Goal: Transaction & Acquisition: Purchase product/service

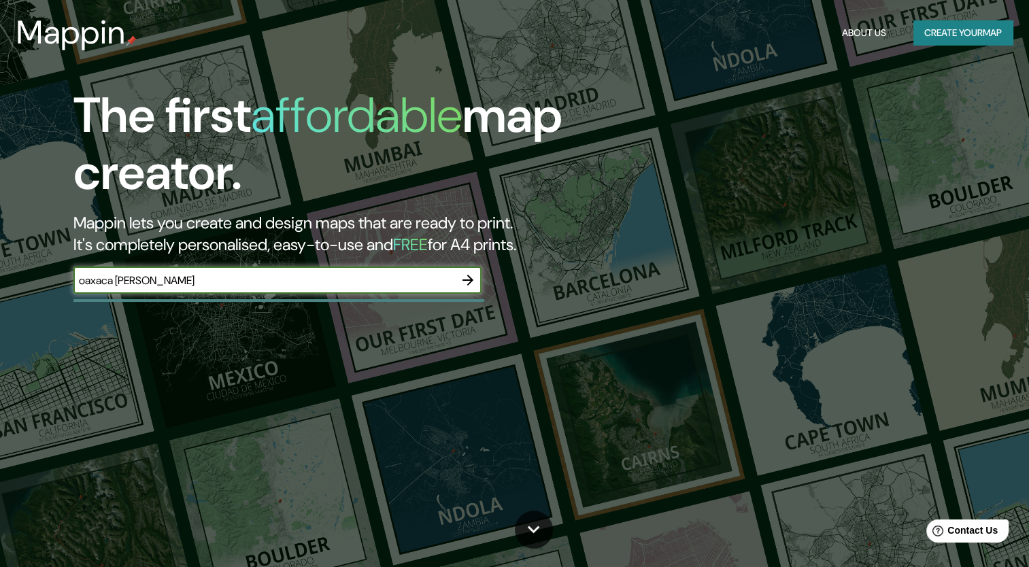
type input "oaxaca [PERSON_NAME]"
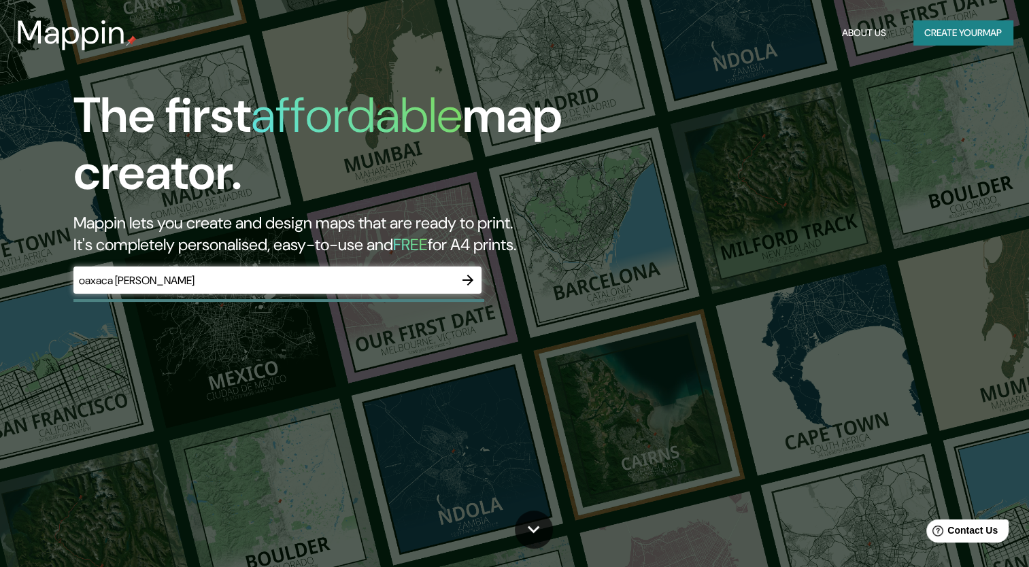
click at [375, 271] on div "oaxaca [PERSON_NAME] ​" at bounding box center [277, 280] width 408 height 27
click at [465, 276] on icon "button" at bounding box center [468, 280] width 16 height 16
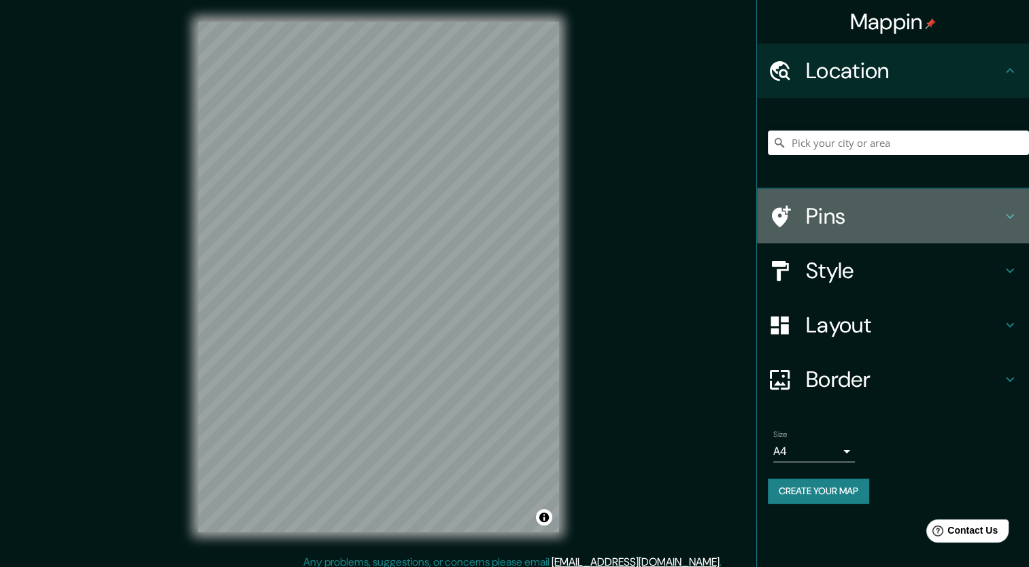
click at [814, 218] on h4 "Pins" at bounding box center [904, 216] width 196 height 27
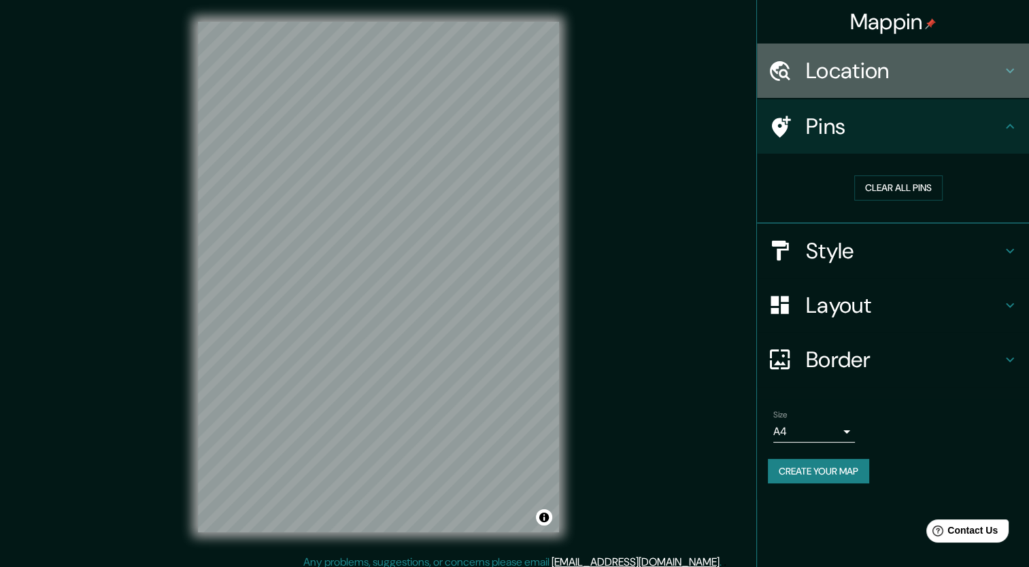
click at [925, 68] on h4 "Location" at bounding box center [904, 70] width 196 height 27
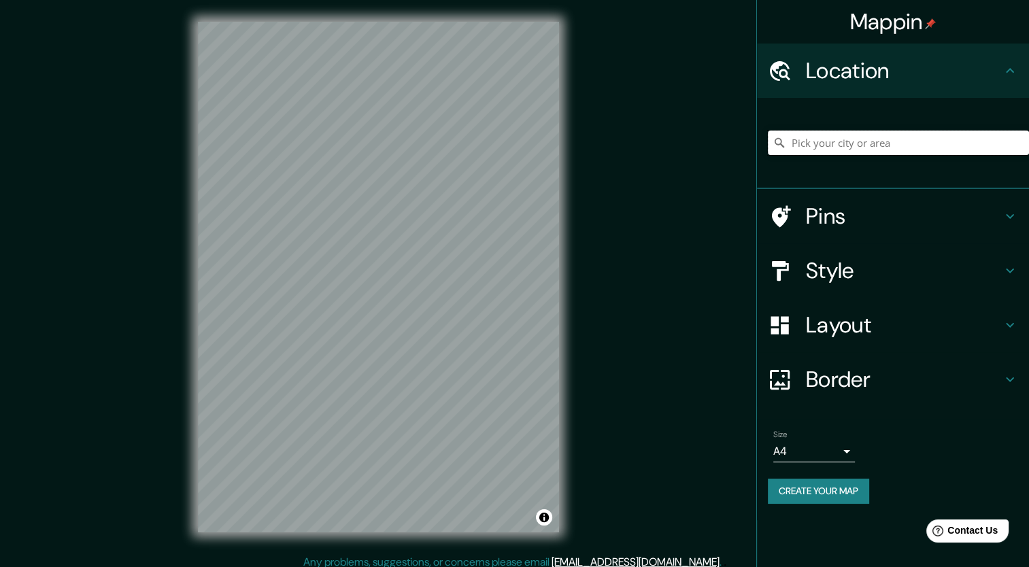
click at [904, 147] on input "Pick your city or area" at bounding box center [898, 143] width 261 height 24
click at [776, 139] on icon at bounding box center [780, 143] width 10 height 10
click at [804, 140] on input "Pick your city or area" at bounding box center [898, 143] width 261 height 24
click at [889, 132] on input "[GEOGRAPHIC_DATA], [GEOGRAPHIC_DATA], [GEOGRAPHIC_DATA]" at bounding box center [898, 143] width 261 height 24
click at [935, 148] on input "[GEOGRAPHIC_DATA], [GEOGRAPHIC_DATA], [GEOGRAPHIC_DATA]" at bounding box center [898, 143] width 261 height 24
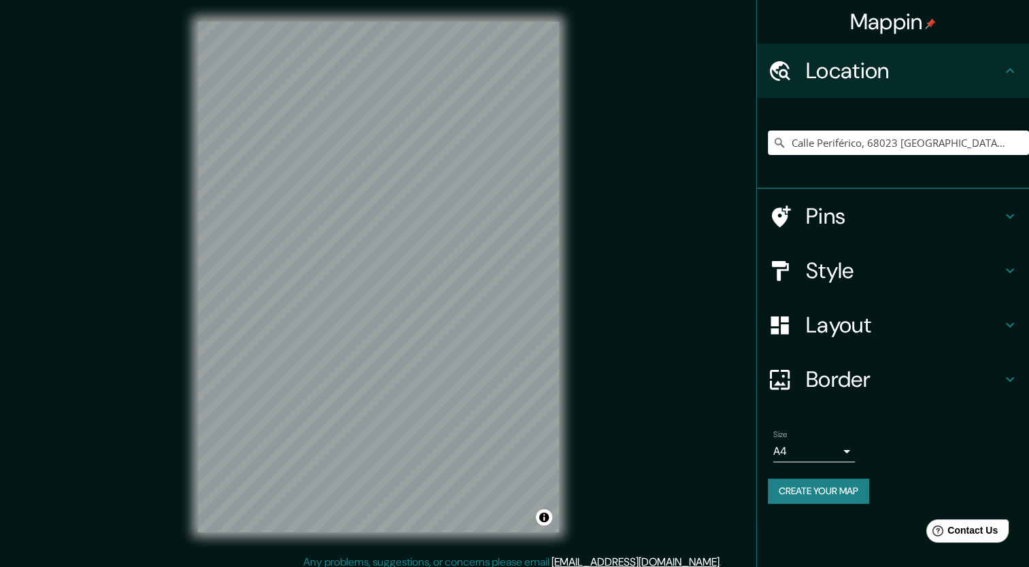
type input "Calle Periférico, 68023 [GEOGRAPHIC_DATA], [GEOGRAPHIC_DATA], [GEOGRAPHIC_DATA]"
click at [923, 150] on input "Calle Periférico, 68023 [GEOGRAPHIC_DATA], [GEOGRAPHIC_DATA], [GEOGRAPHIC_DATA]" at bounding box center [898, 143] width 261 height 24
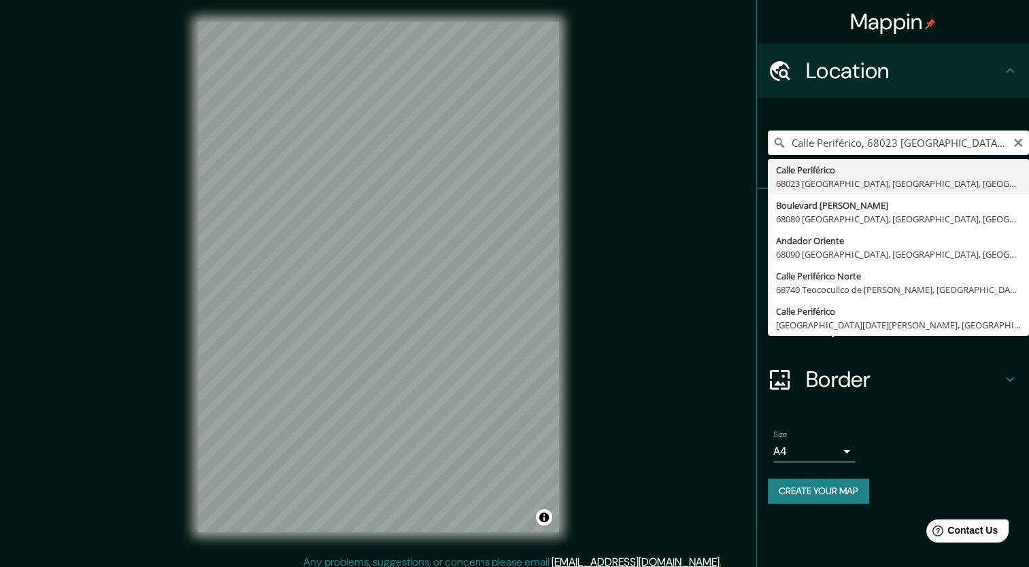
click at [1018, 133] on input "Calle Periférico, 68023 [GEOGRAPHIC_DATA], [GEOGRAPHIC_DATA], [GEOGRAPHIC_DATA]" at bounding box center [898, 143] width 261 height 24
click at [1015, 139] on icon "Clear" at bounding box center [1018, 143] width 8 height 8
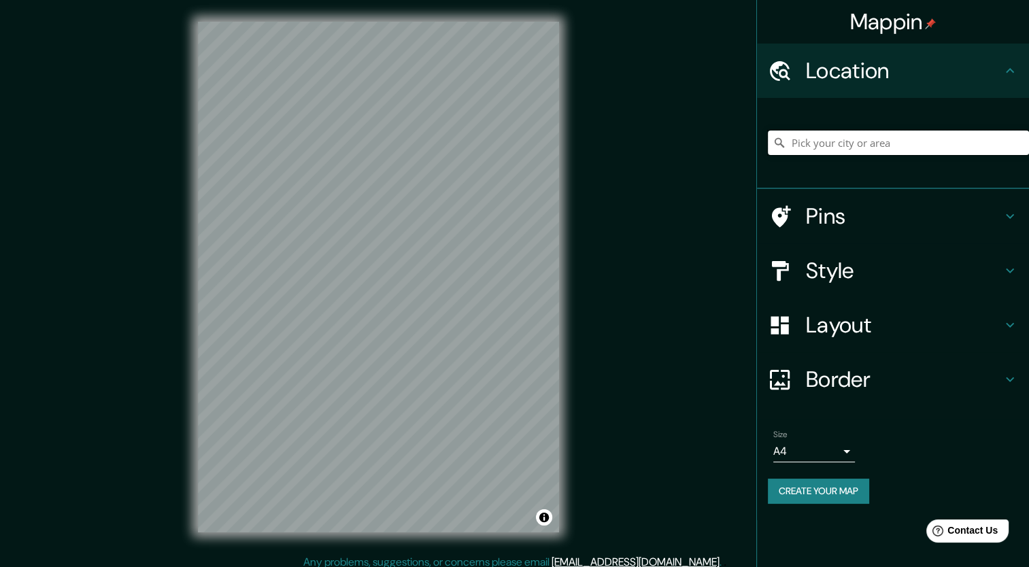
paste input "[URL][DOMAIN_NAME]"
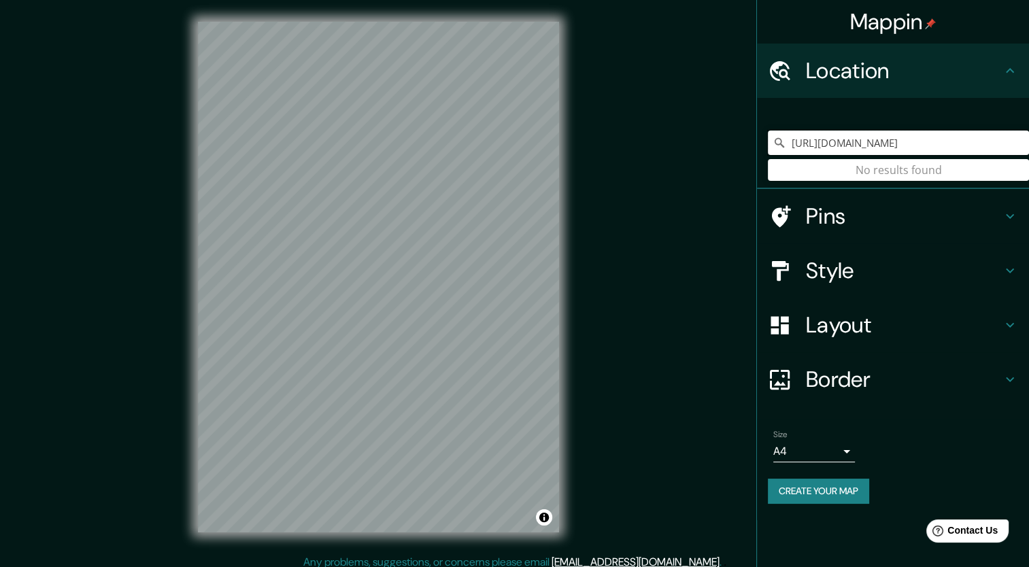
click at [873, 140] on input "[URL][DOMAIN_NAME]" at bounding box center [898, 143] width 261 height 24
click at [1000, 137] on input "[URL][DOMAIN_NAME]" at bounding box center [898, 143] width 261 height 24
type input "h"
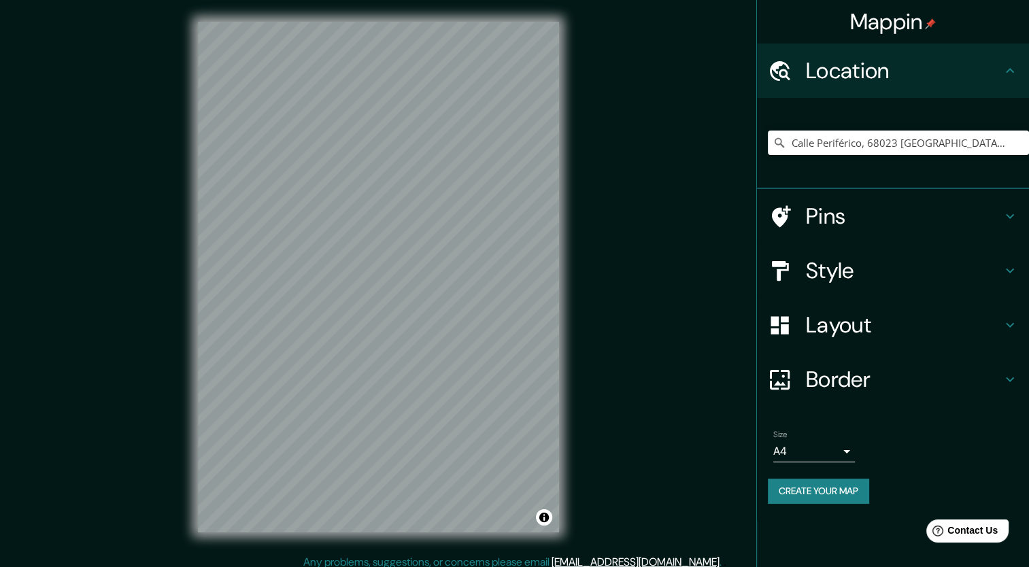
click at [559, 225] on div "© Mapbox © OpenStreetMap Improve this map" at bounding box center [378, 277] width 405 height 555
click at [537, 267] on div "© Mapbox © OpenStreetMap Improve this map" at bounding box center [378, 277] width 405 height 555
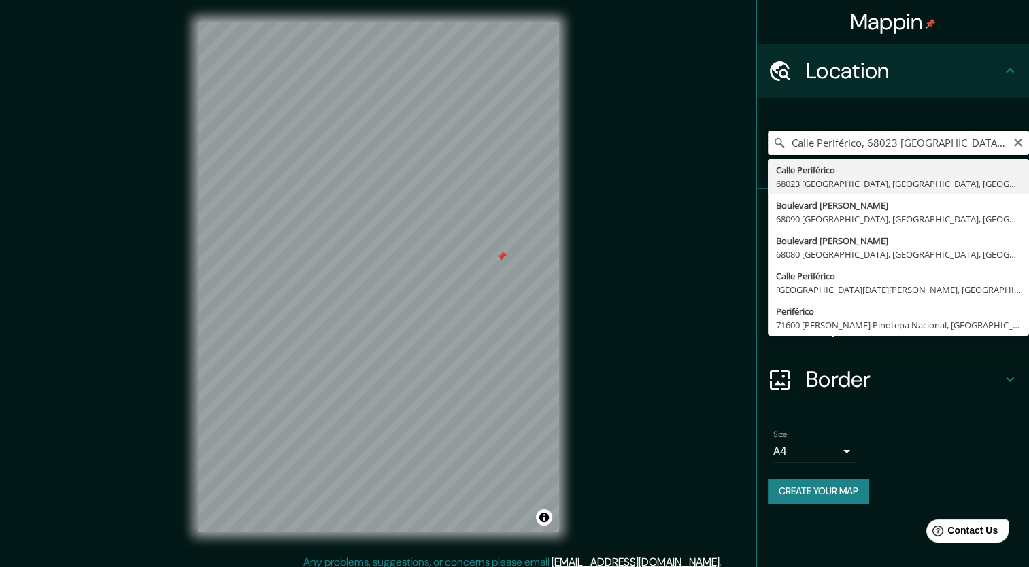
click at [897, 141] on input "Calle Periférico, 68023 [GEOGRAPHIC_DATA], [GEOGRAPHIC_DATA], [GEOGRAPHIC_DATA]" at bounding box center [898, 143] width 261 height 24
click at [986, 142] on input "Calle Periférico, 68023 [GEOGRAPHIC_DATA], [GEOGRAPHIC_DATA], [GEOGRAPHIC_DATA]" at bounding box center [898, 143] width 261 height 24
click at [1004, 143] on input "Calle Periférico, 68023 [GEOGRAPHIC_DATA], [GEOGRAPHIC_DATA], [GEOGRAPHIC_DATA]" at bounding box center [898, 143] width 261 height 24
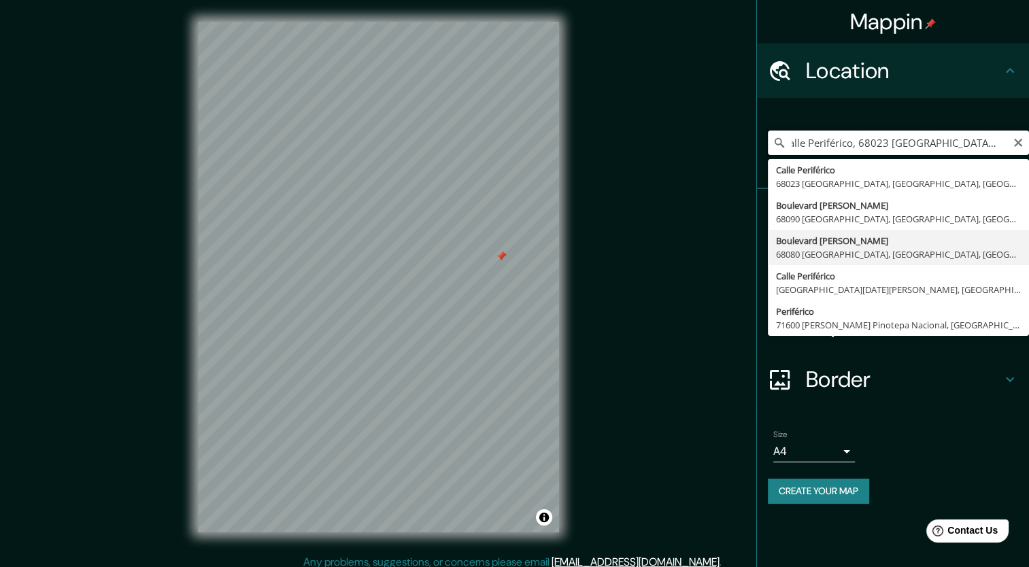
click at [857, 144] on input "Calle Periférico, 68023 [GEOGRAPHIC_DATA], [GEOGRAPHIC_DATA], [GEOGRAPHIC_DATA]" at bounding box center [898, 143] width 261 height 24
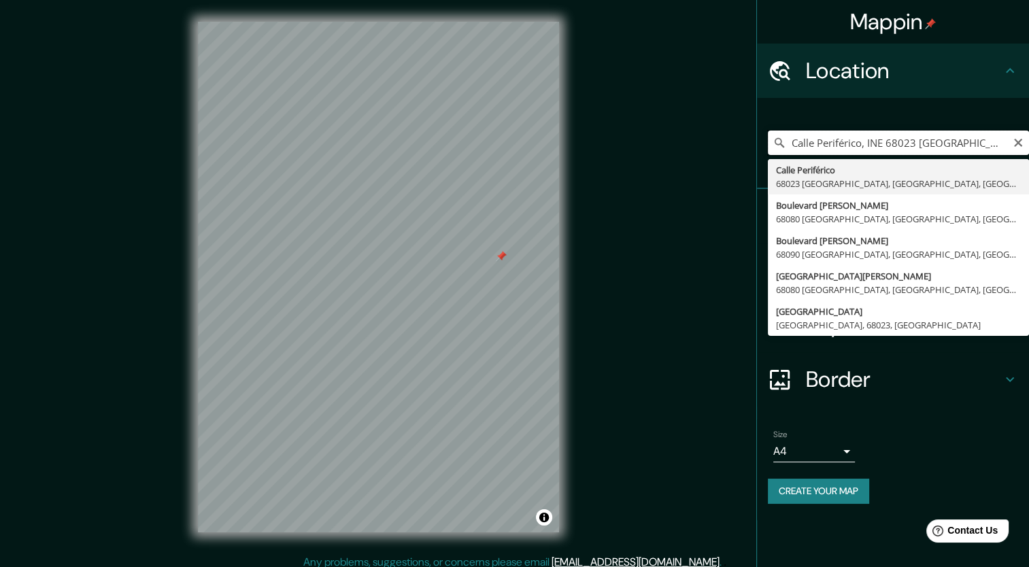
type input "Calle Periférico, 68023 [GEOGRAPHIC_DATA], [GEOGRAPHIC_DATA], [GEOGRAPHIC_DATA]"
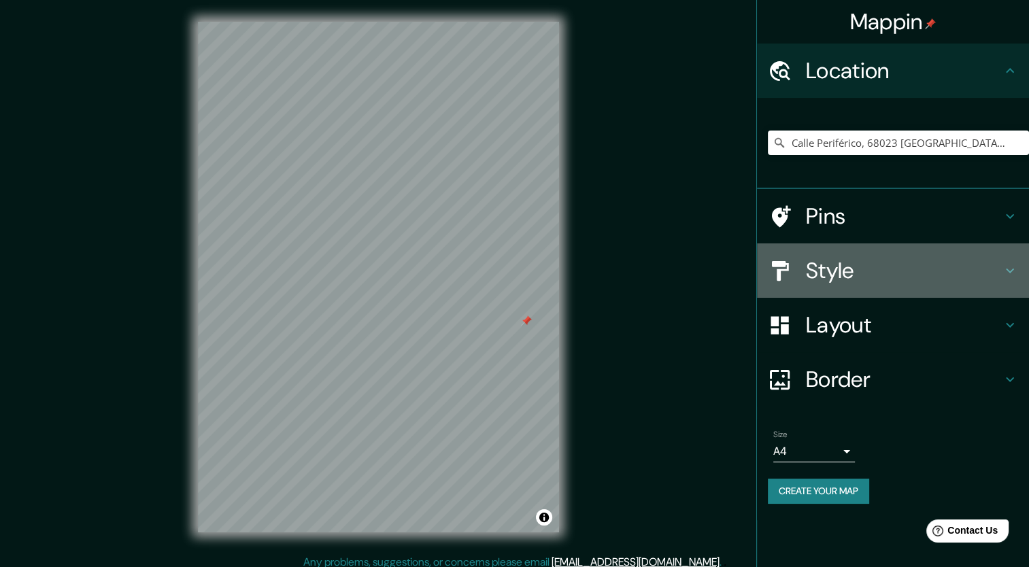
click at [832, 257] on h4 "Style" at bounding box center [904, 270] width 196 height 27
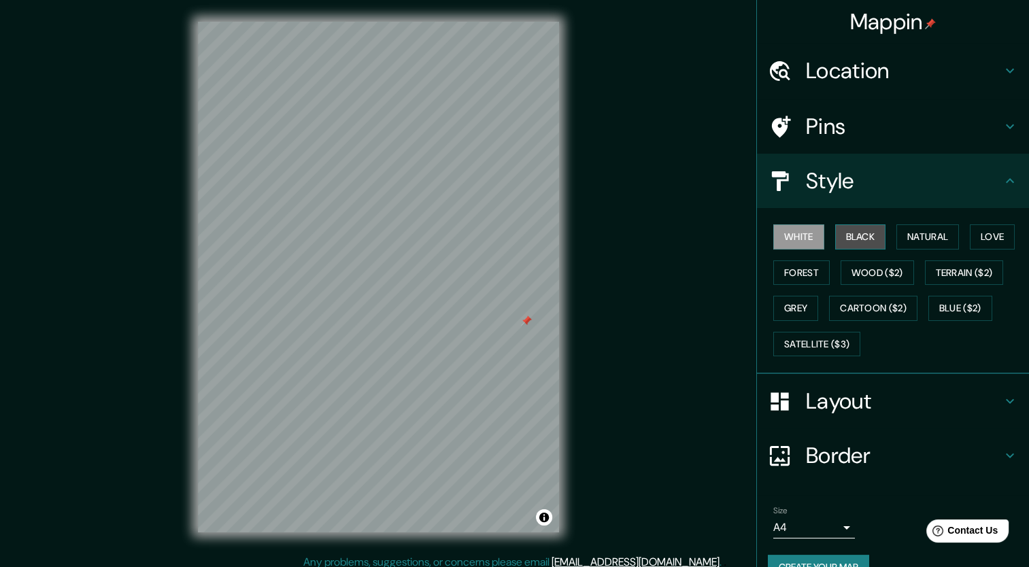
click at [844, 243] on button "Black" at bounding box center [860, 237] width 51 height 25
click at [897, 241] on button "Natural" at bounding box center [928, 237] width 63 height 25
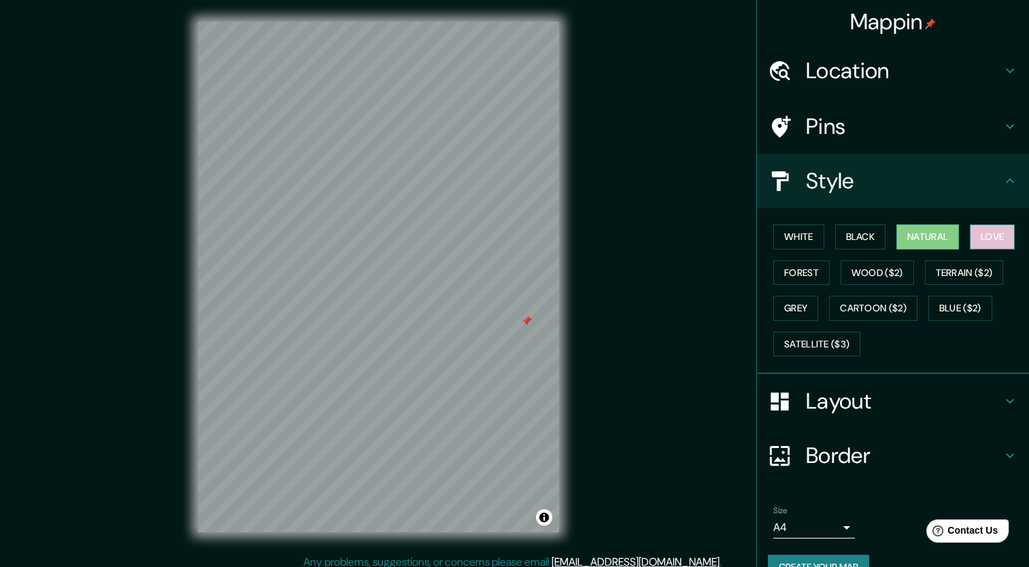
click at [982, 232] on button "Love" at bounding box center [992, 237] width 45 height 25
click at [799, 265] on button "Forest" at bounding box center [802, 273] width 56 height 25
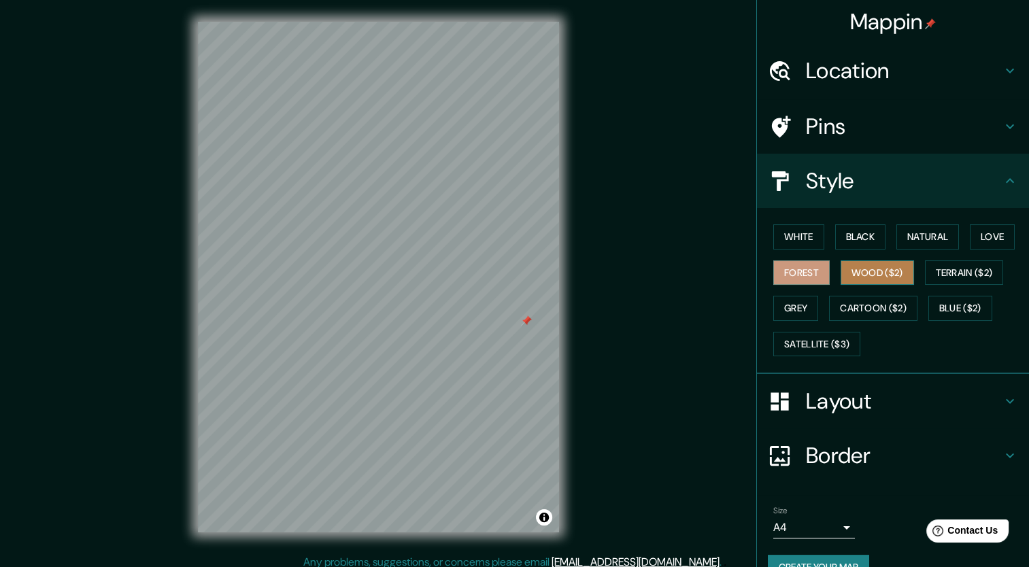
click at [841, 271] on button "Wood ($2)" at bounding box center [877, 273] width 73 height 25
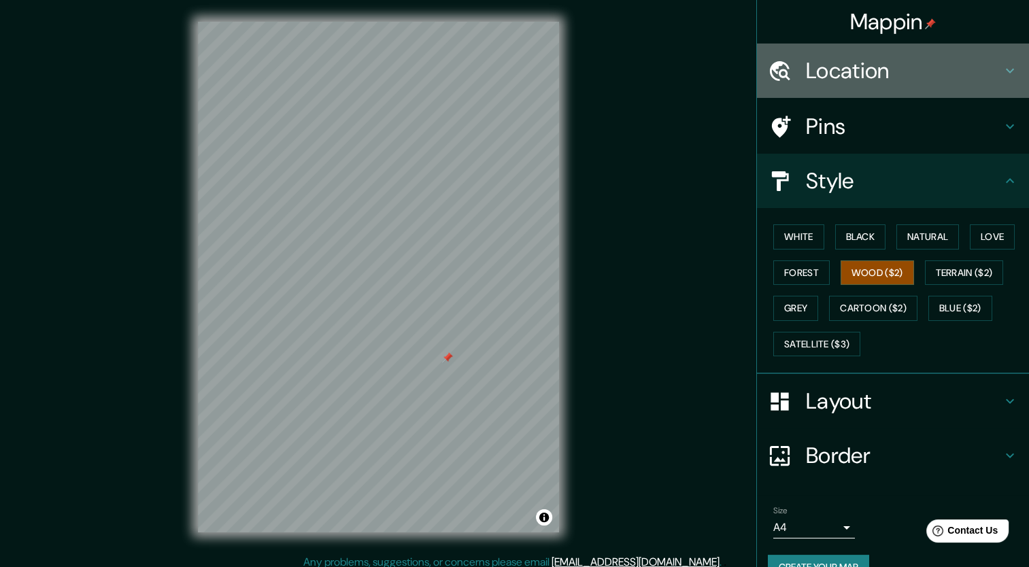
click at [884, 92] on div "Location" at bounding box center [893, 71] width 272 height 54
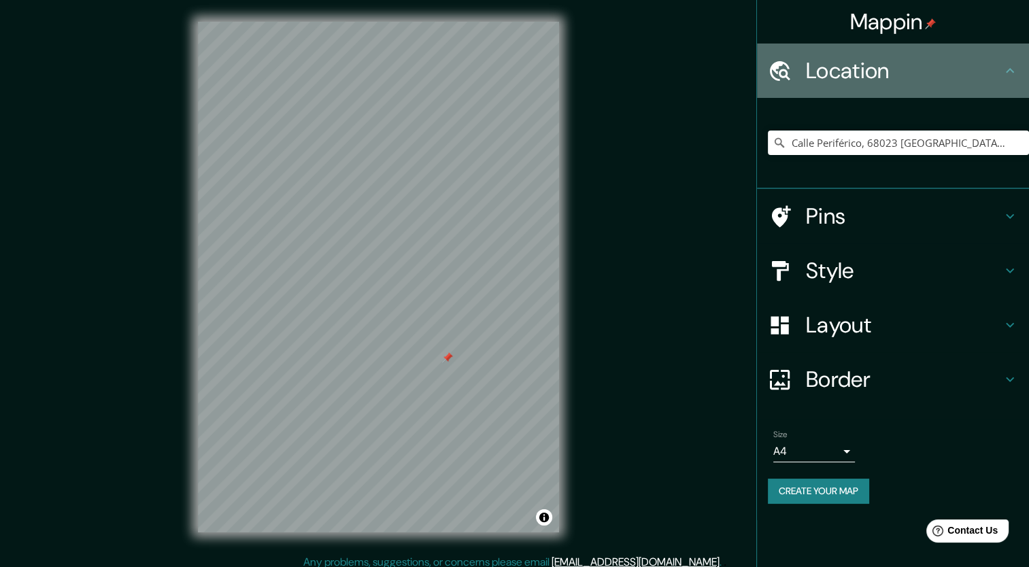
click at [884, 92] on div "Location" at bounding box center [893, 71] width 272 height 54
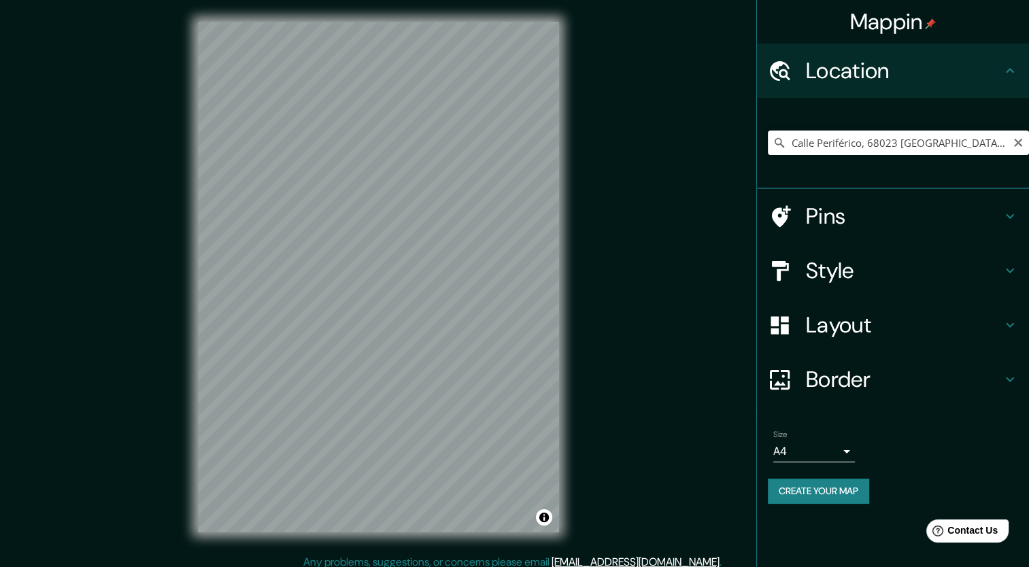
click at [781, 148] on icon at bounding box center [780, 143] width 14 height 14
click at [775, 143] on icon at bounding box center [780, 143] width 14 height 14
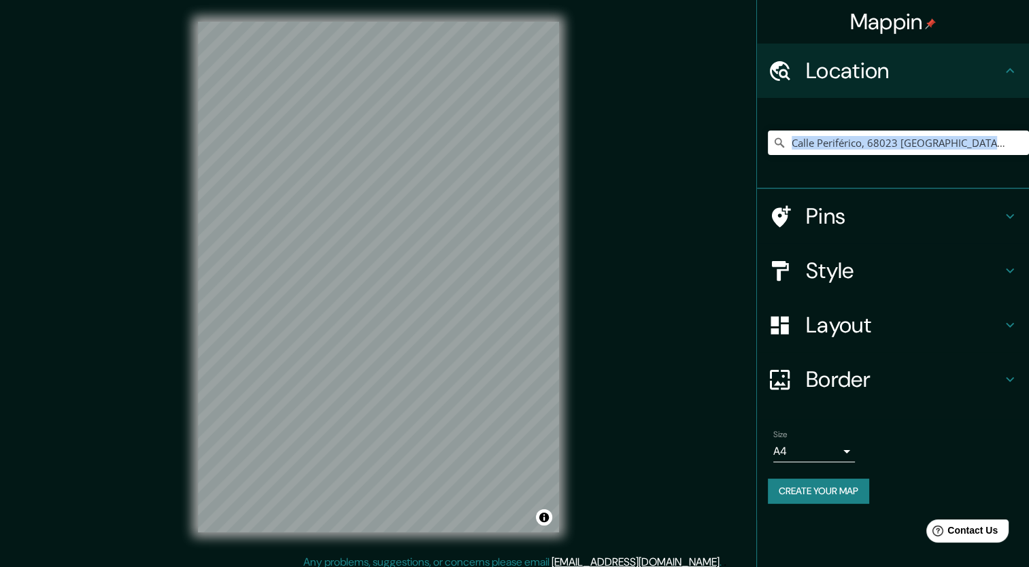
drag, startPoint x: 775, startPoint y: 143, endPoint x: 932, endPoint y: 127, distance: 157.9
click at [932, 127] on div "[GEOGRAPHIC_DATA] [GEOGRAPHIC_DATA], [GEOGRAPHIC_DATA][PERSON_NAME][PERSON_NAME…" at bounding box center [898, 143] width 261 height 68
click at [528, 549] on div "© Mapbox © OpenStreetMap Improve this map" at bounding box center [378, 277] width 405 height 555
click at [569, 318] on div "© Mapbox © OpenStreetMap Improve this map" at bounding box center [378, 277] width 405 height 555
click at [339, 0] on html "Mappin Location [GEOGRAPHIC_DATA] [GEOGRAPHIC_DATA], [GEOGRAPHIC_DATA][PERSON_N…" at bounding box center [514, 283] width 1029 height 567
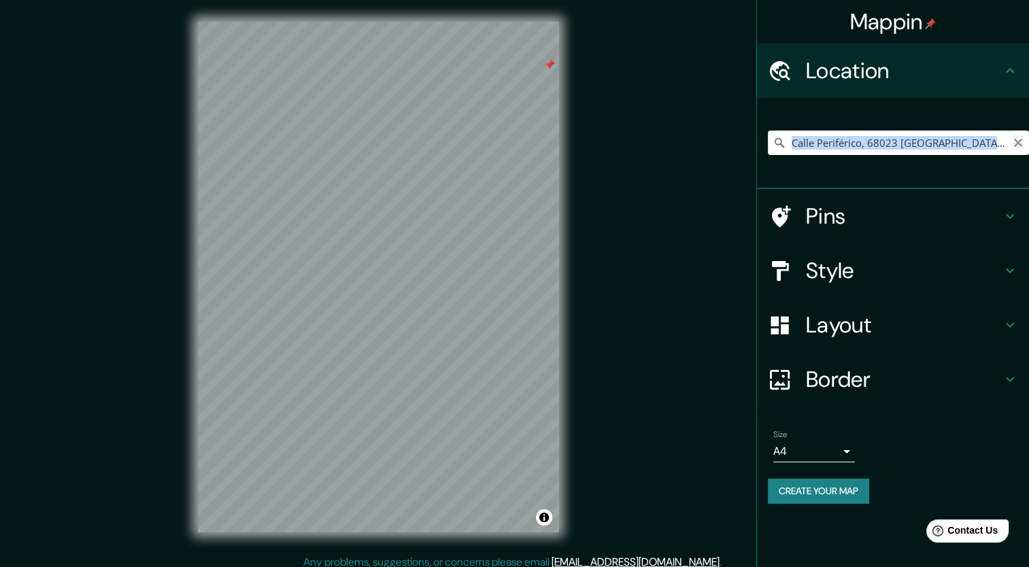
click at [1015, 135] on button "Clear" at bounding box center [1018, 141] width 11 height 13
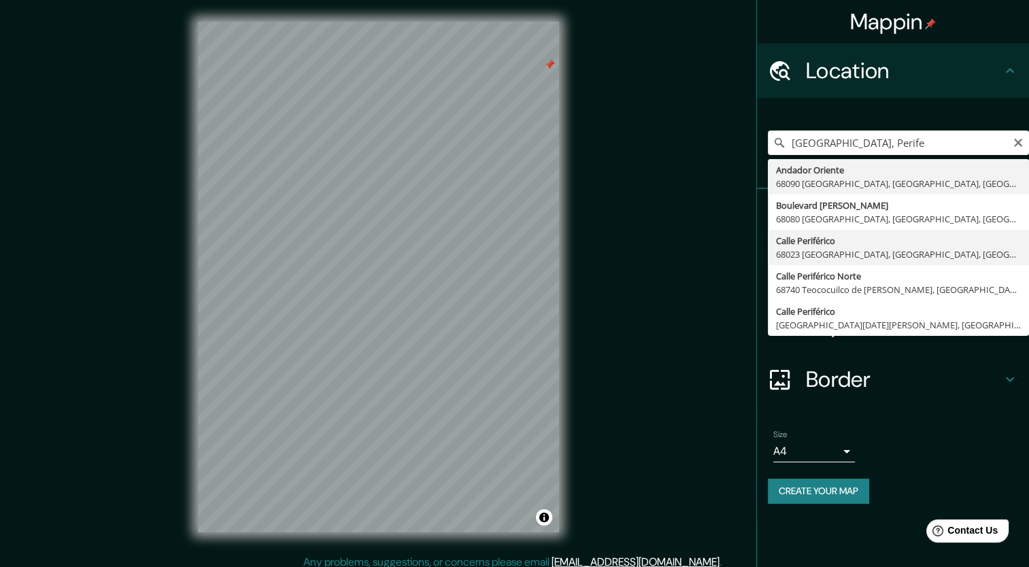
type input "Calle Periférico, 68023 [GEOGRAPHIC_DATA], [GEOGRAPHIC_DATA], [GEOGRAPHIC_DATA]"
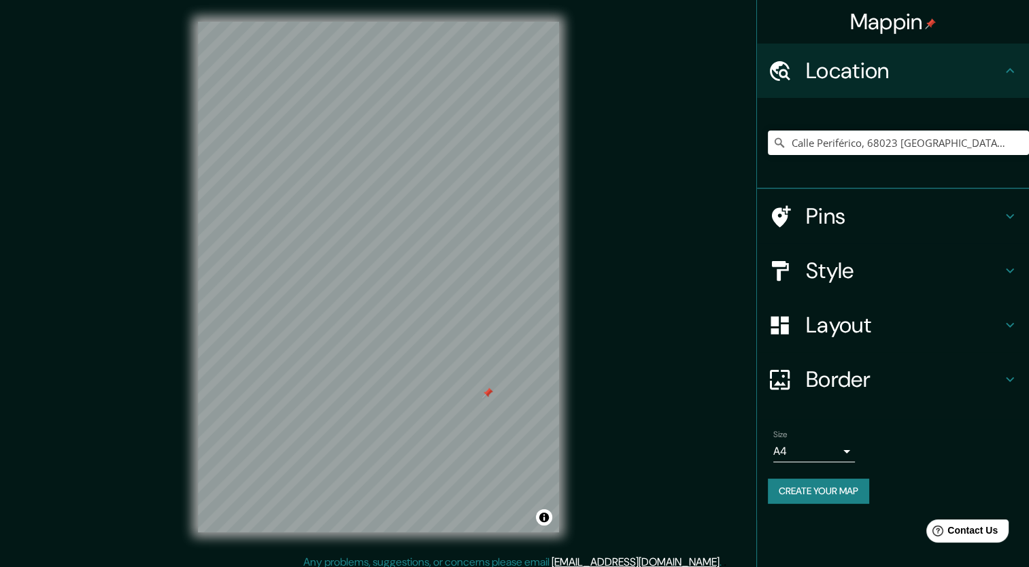
click at [619, 0] on html "Mappin Location [GEOGRAPHIC_DATA], [GEOGRAPHIC_DATA] Pins Style Layout Border C…" at bounding box center [514, 283] width 1029 height 567
click at [566, 106] on div "© Mapbox © OpenStreetMap Improve this map" at bounding box center [378, 277] width 405 height 555
click at [167, 167] on div "Mappin Location [GEOGRAPHIC_DATA], [GEOGRAPHIC_DATA] Pins Style Layout Border C…" at bounding box center [514, 288] width 1029 height 576
click at [998, 150] on input "Calle Periférico, 68023 [GEOGRAPHIC_DATA], [GEOGRAPHIC_DATA], [GEOGRAPHIC_DATA]" at bounding box center [898, 143] width 261 height 24
click at [1020, 145] on icon "Clear" at bounding box center [1018, 143] width 8 height 8
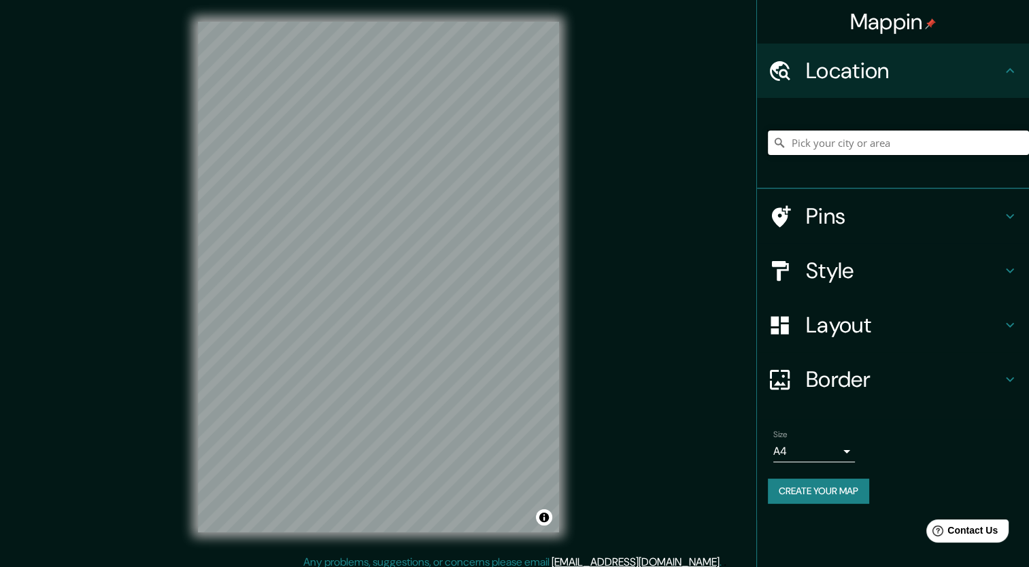
click at [873, 141] on input "Pick your city or area" at bounding box center [898, 143] width 261 height 24
click at [112, 408] on div "Mappin Location [GEOGRAPHIC_DATA], [GEOGRAPHIC_DATA], [GEOGRAPHIC_DATA] Pins St…" at bounding box center [514, 288] width 1029 height 576
click at [103, 285] on div "Mappin Location [GEOGRAPHIC_DATA], [GEOGRAPHIC_DATA], [GEOGRAPHIC_DATA] Pins St…" at bounding box center [514, 288] width 1029 height 576
click at [388, 567] on html "Mappin Location [GEOGRAPHIC_DATA], [GEOGRAPHIC_DATA], [GEOGRAPHIC_DATA] Pins St…" at bounding box center [514, 283] width 1029 height 567
click at [908, 140] on input "[GEOGRAPHIC_DATA], [GEOGRAPHIC_DATA], [GEOGRAPHIC_DATA]" at bounding box center [898, 143] width 261 height 24
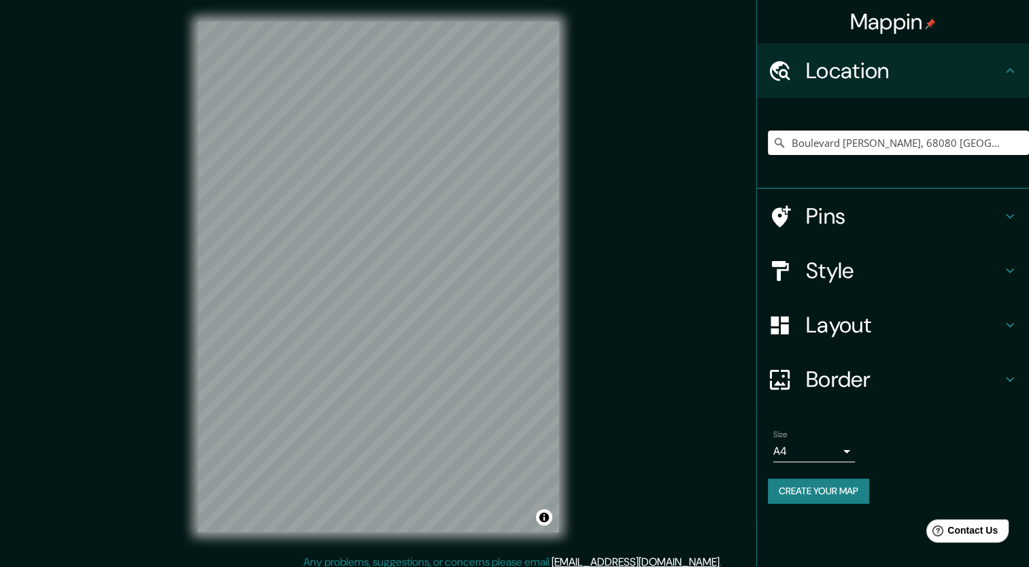
type input "Boulevard [PERSON_NAME], 68080 [GEOGRAPHIC_DATA], [GEOGRAPHIC_DATA], [GEOGRAPHI…"
